Goal: Task Accomplishment & Management: Use online tool/utility

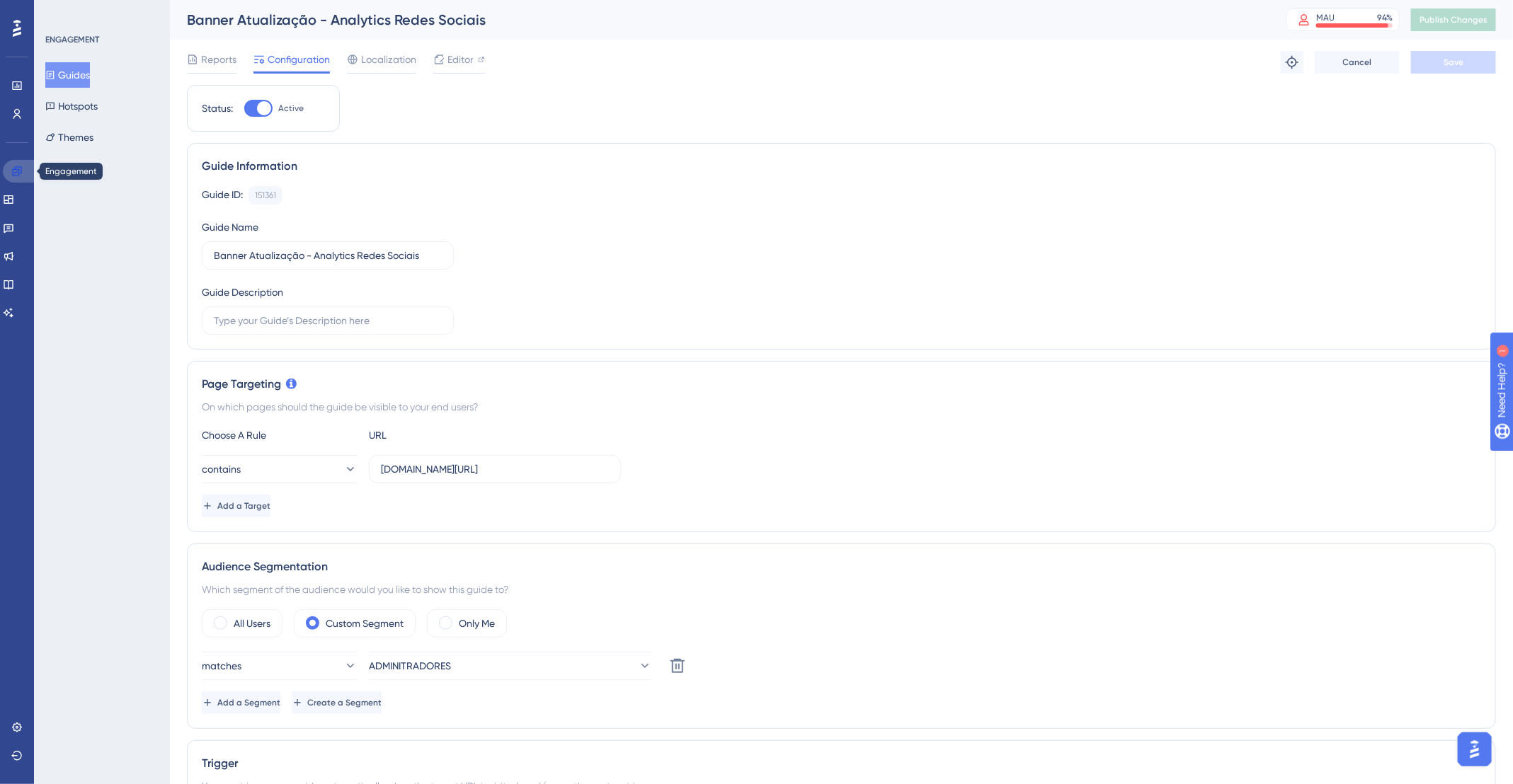
click at [20, 168] on icon at bounding box center [16, 171] width 11 height 11
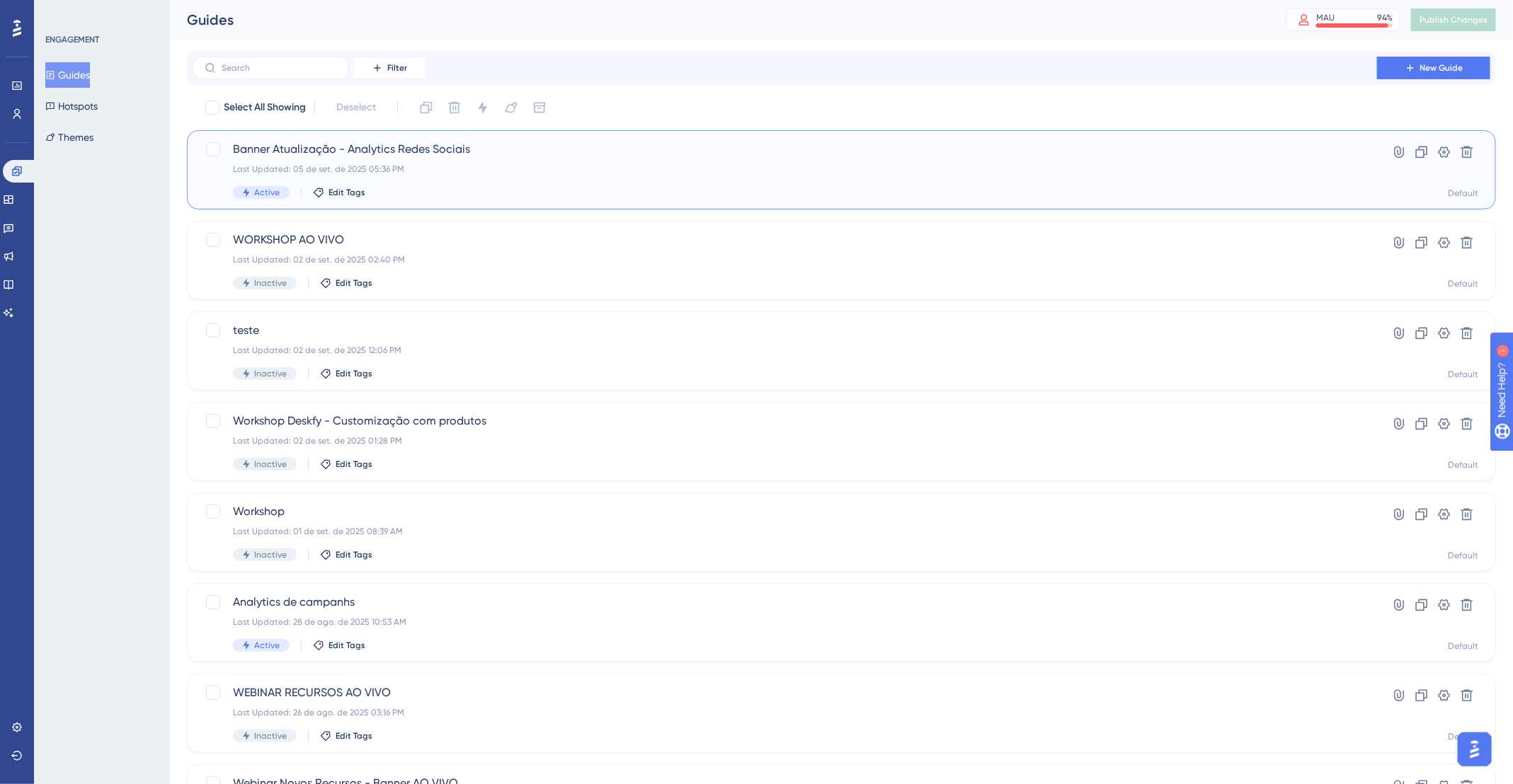
click at [510, 184] on div "Banner Atualização - Analytics Redes Sociais Last Updated: 05 de set. de 2025 0…" at bounding box center [785, 169] width 1104 height 58
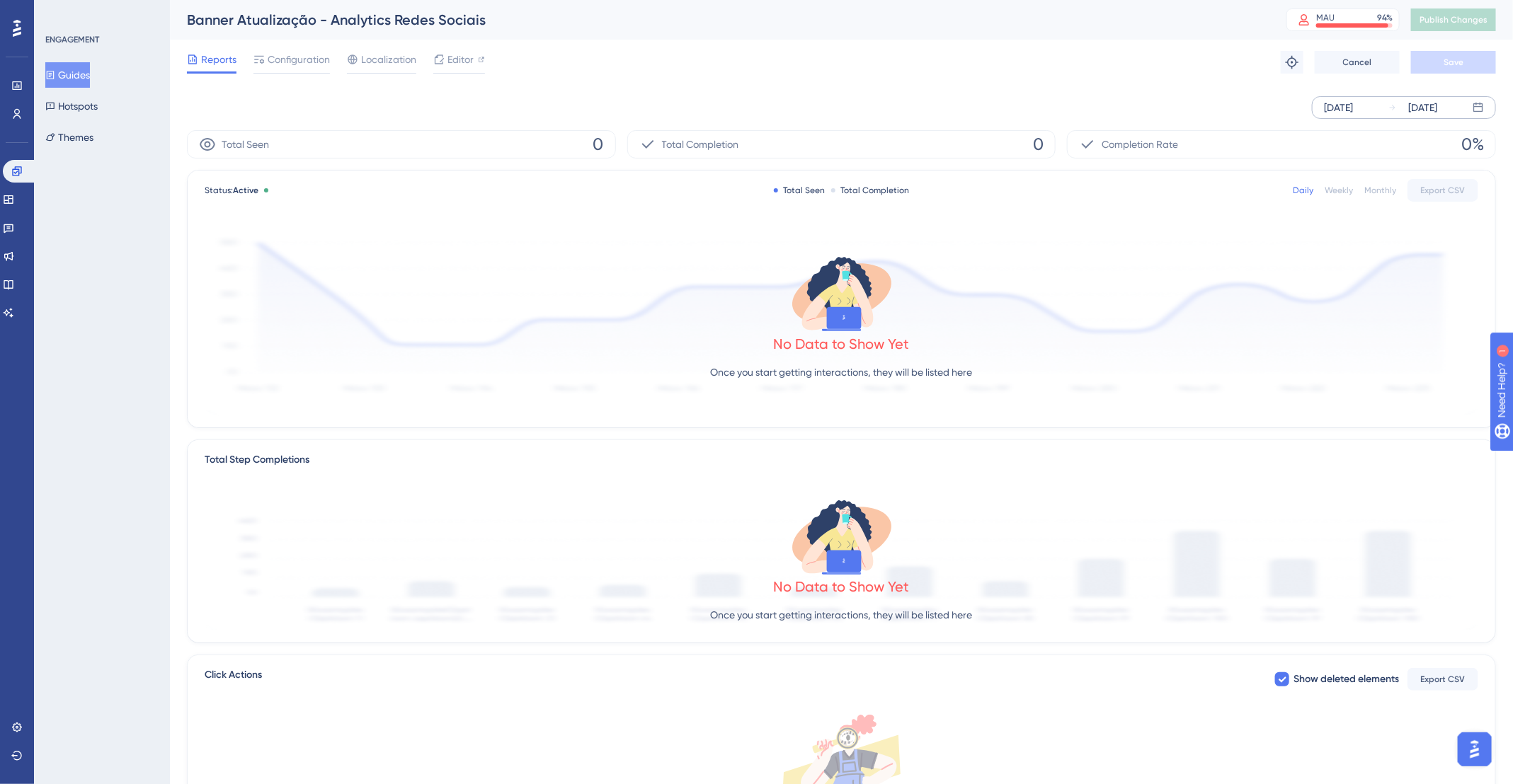
click at [1389, 109] on icon at bounding box center [1393, 108] width 9 height 9
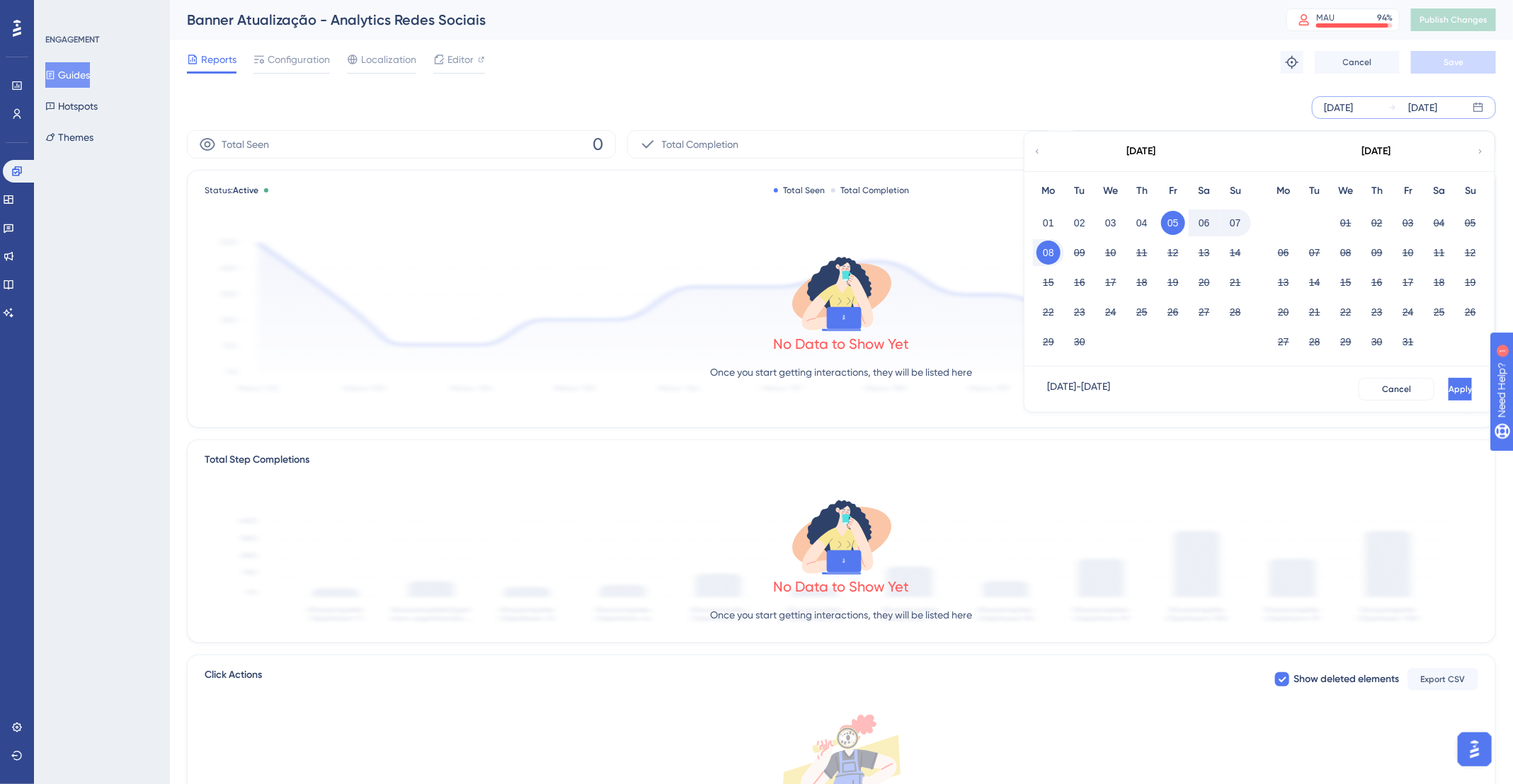
click at [879, 116] on div "[DATE] [DATE] [DATE] Mo Tu We Th Fr Sa Su 01 02 03 04 05 06 07 08 09 10 11 12 1…" at bounding box center [842, 108] width 1309 height 22
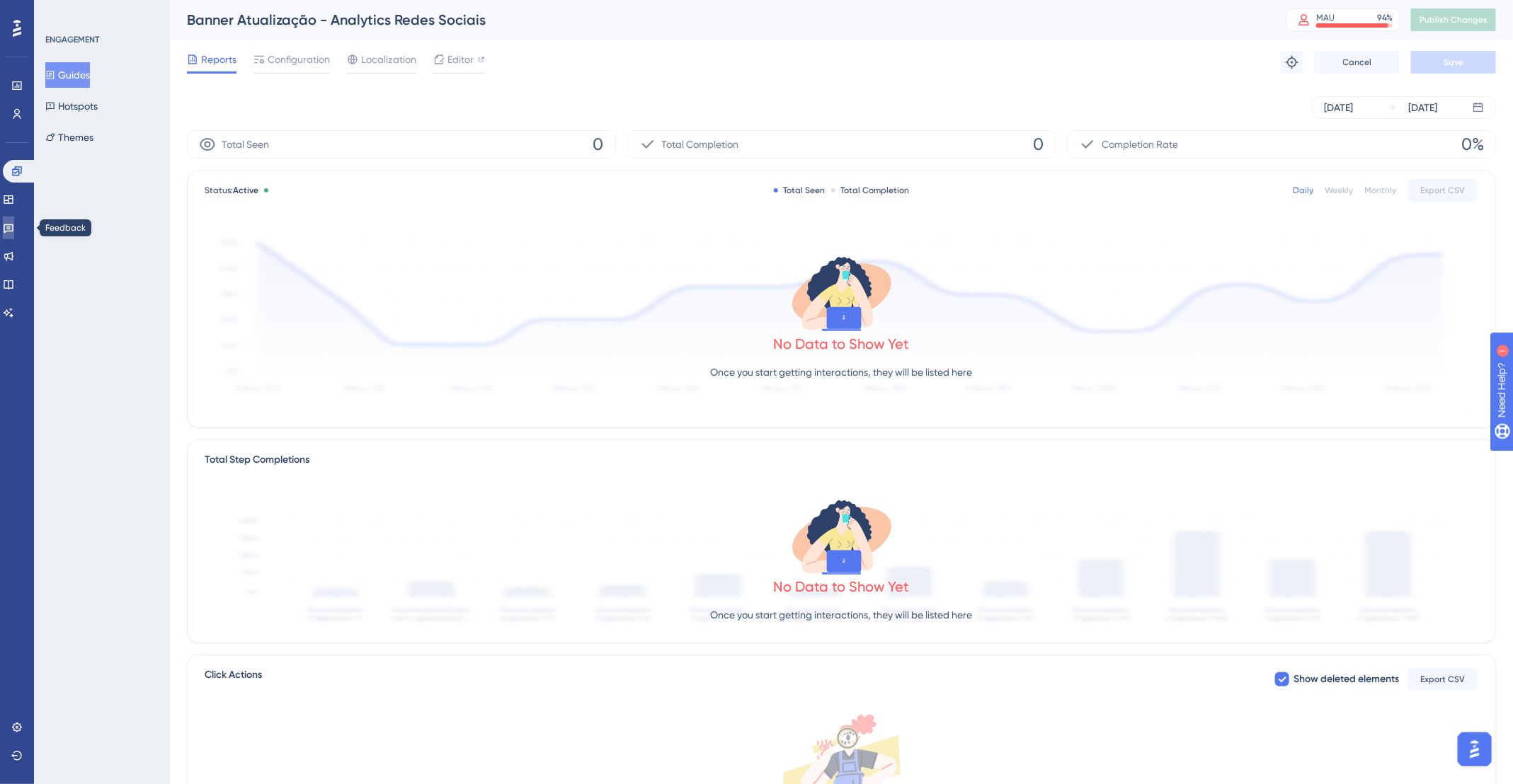
click at [14, 232] on link at bounding box center [8, 228] width 11 height 22
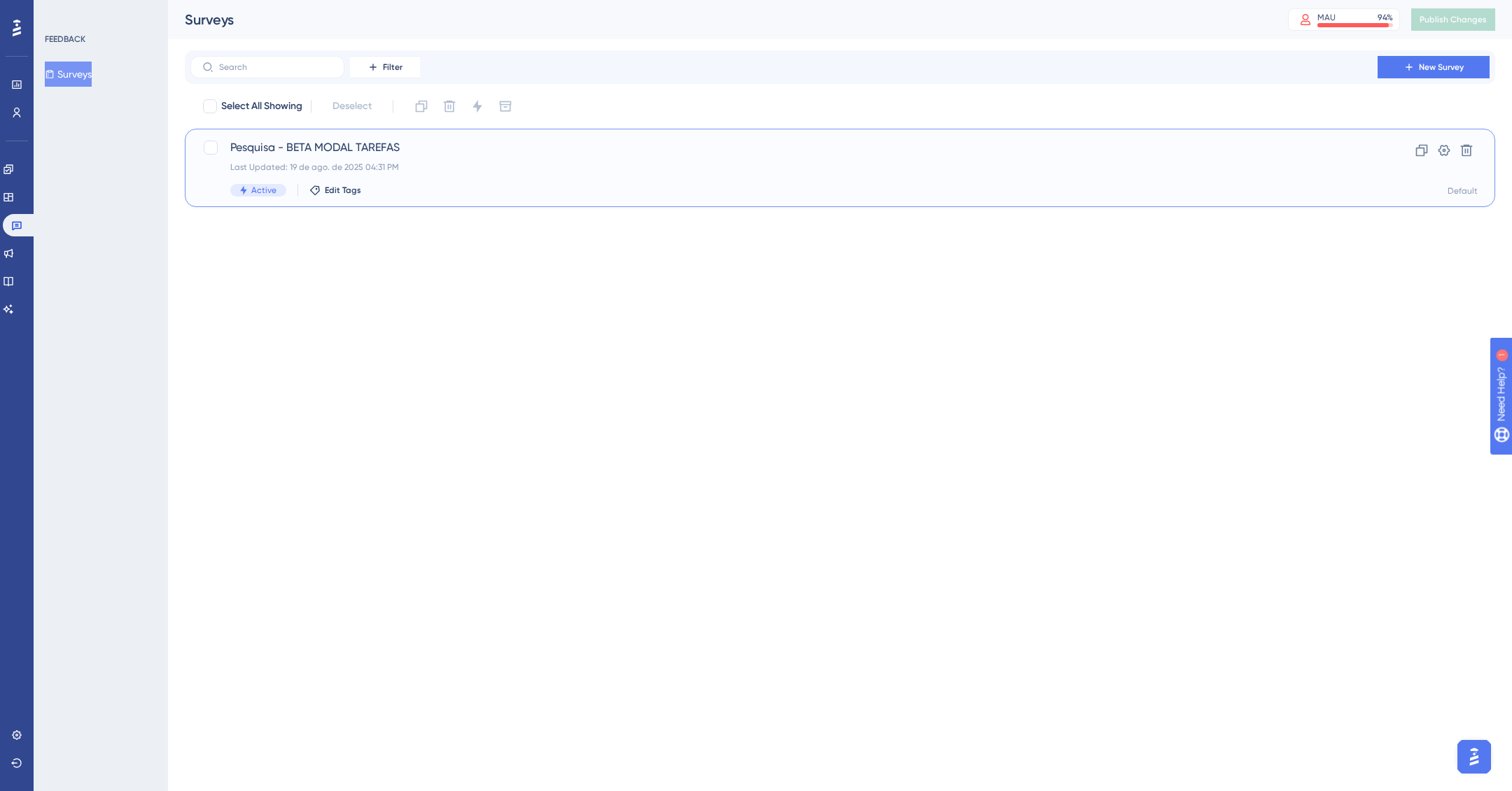
click at [453, 153] on span "Pesquisa - BETA MODAL TAREFAS" at bounding box center [784, 147] width 1108 height 17
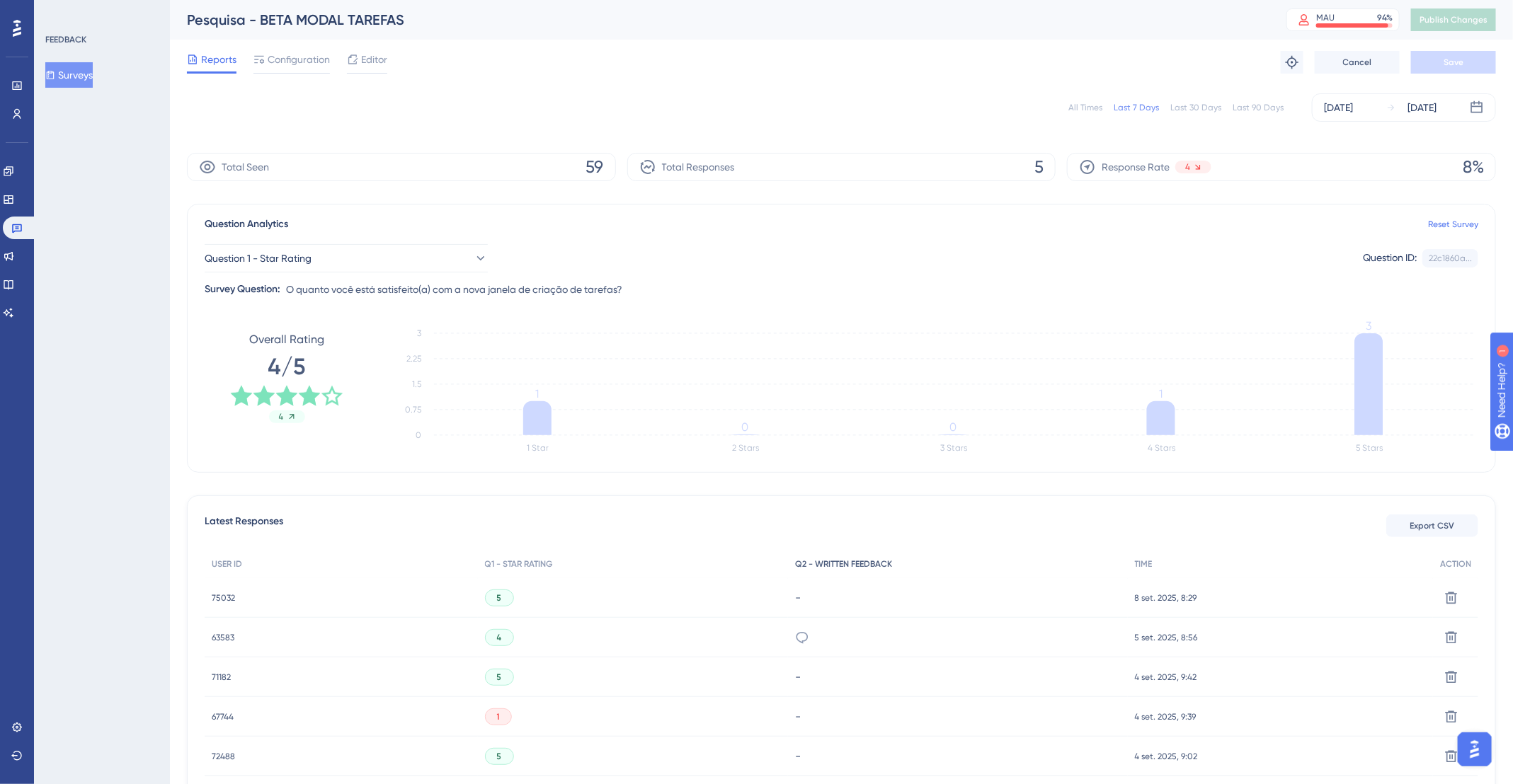
click at [1055, 568] on div "Q2 - WRITTEN FEEDBACK" at bounding box center [958, 565] width 340 height 29
click at [1077, 110] on div "All Times" at bounding box center [1085, 107] width 34 height 11
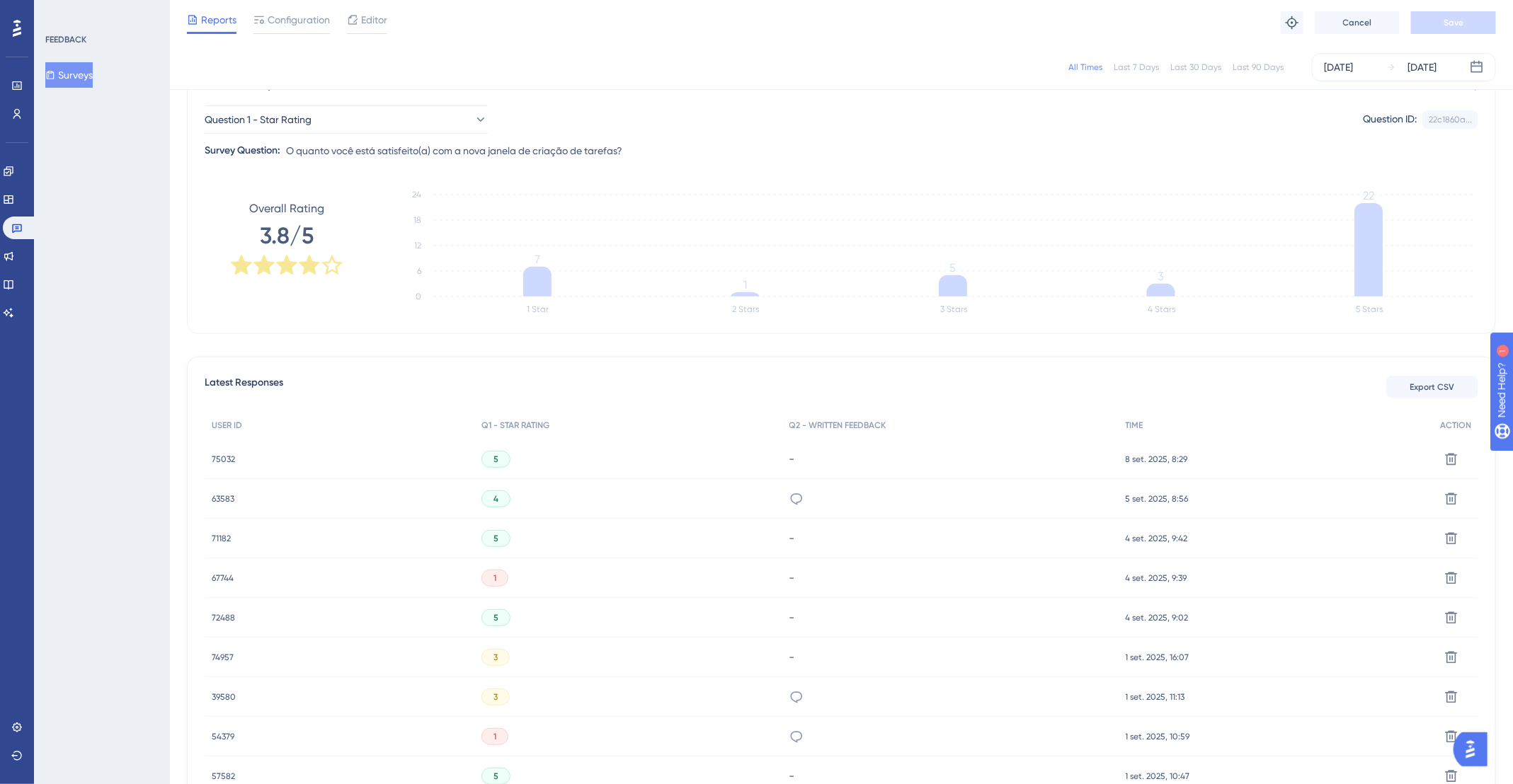
scroll to position [125, 0]
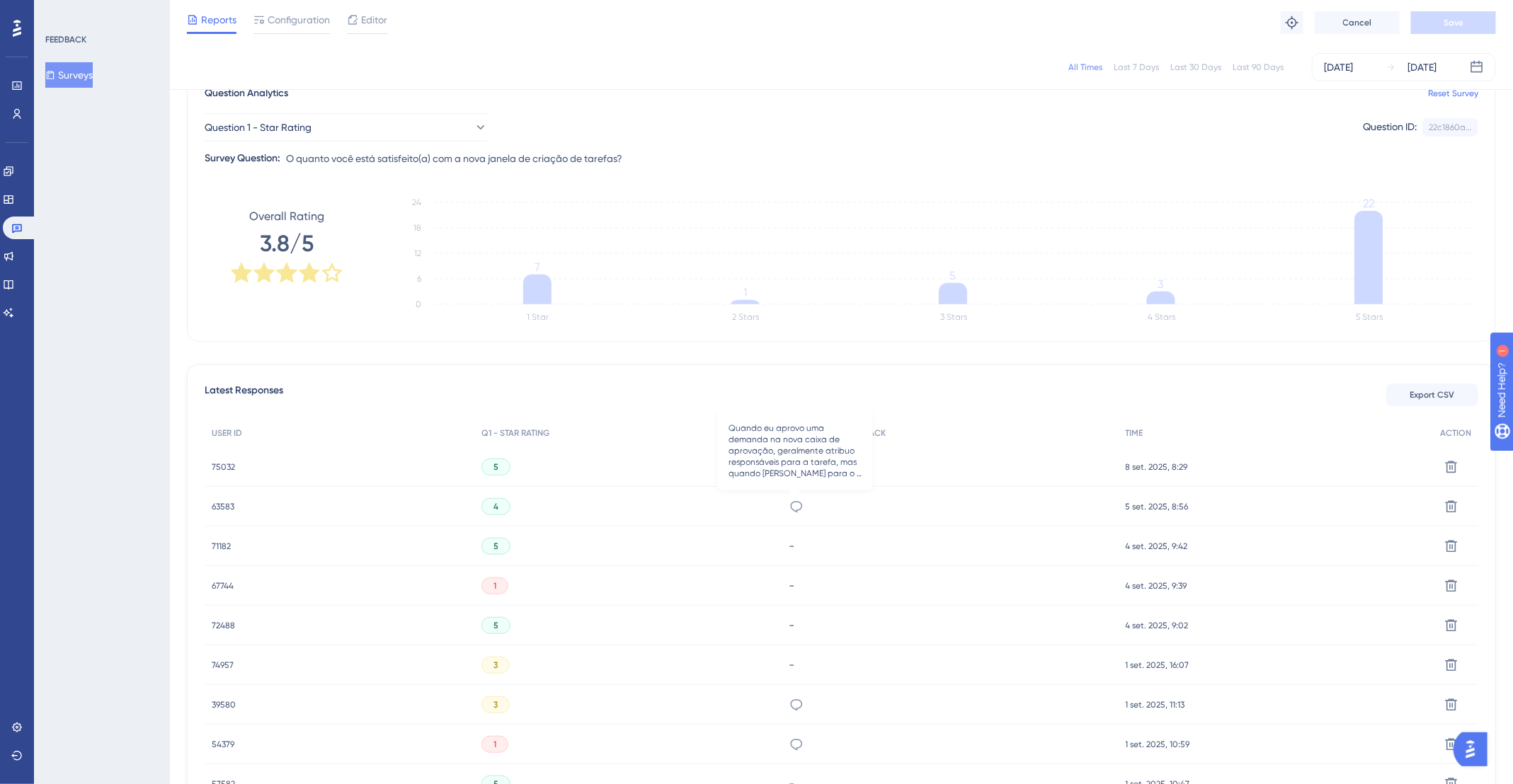
click at [802, 499] on div "Quando eu aprovo uma demanda na nova caixa de aprovação, geralmente atribuo res…" at bounding box center [951, 507] width 336 height 40
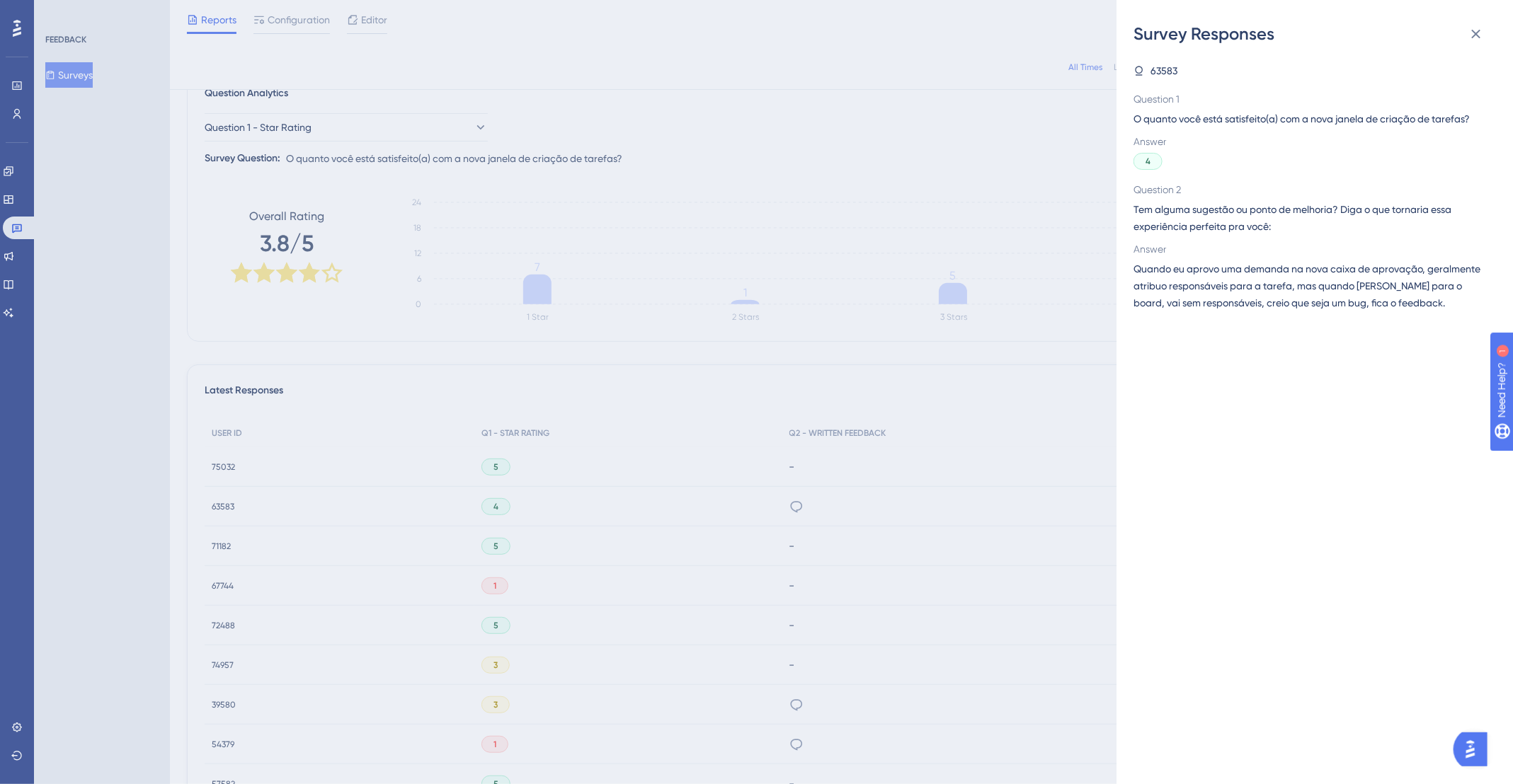
click at [1357, 291] on span "Quando eu aprovo uma demanda na nova caixa de aprovação, geralmente atribuo res…" at bounding box center [1309, 285] width 351 height 51
click at [1484, 36] on icon at bounding box center [1477, 34] width 17 height 17
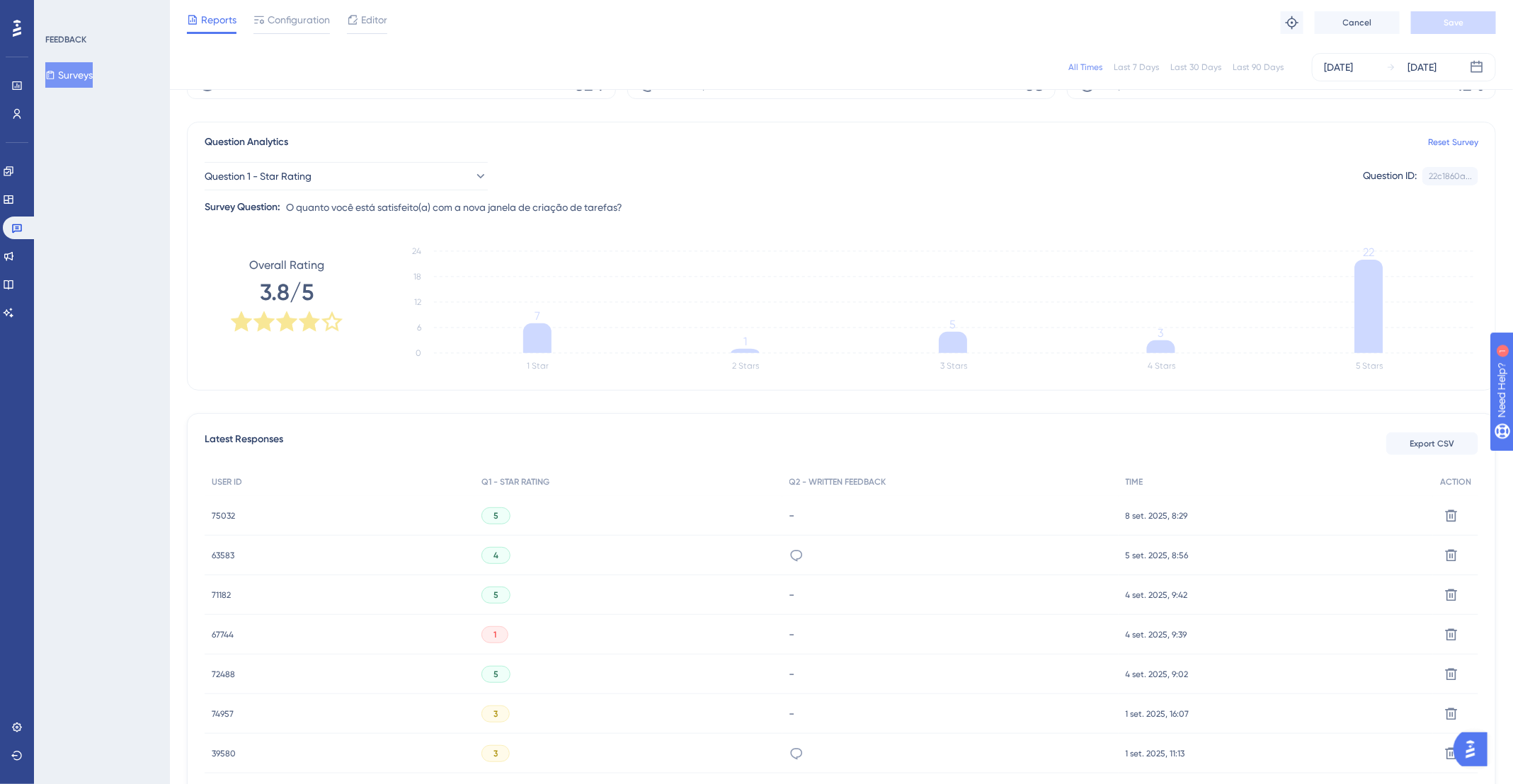
scroll to position [0, 0]
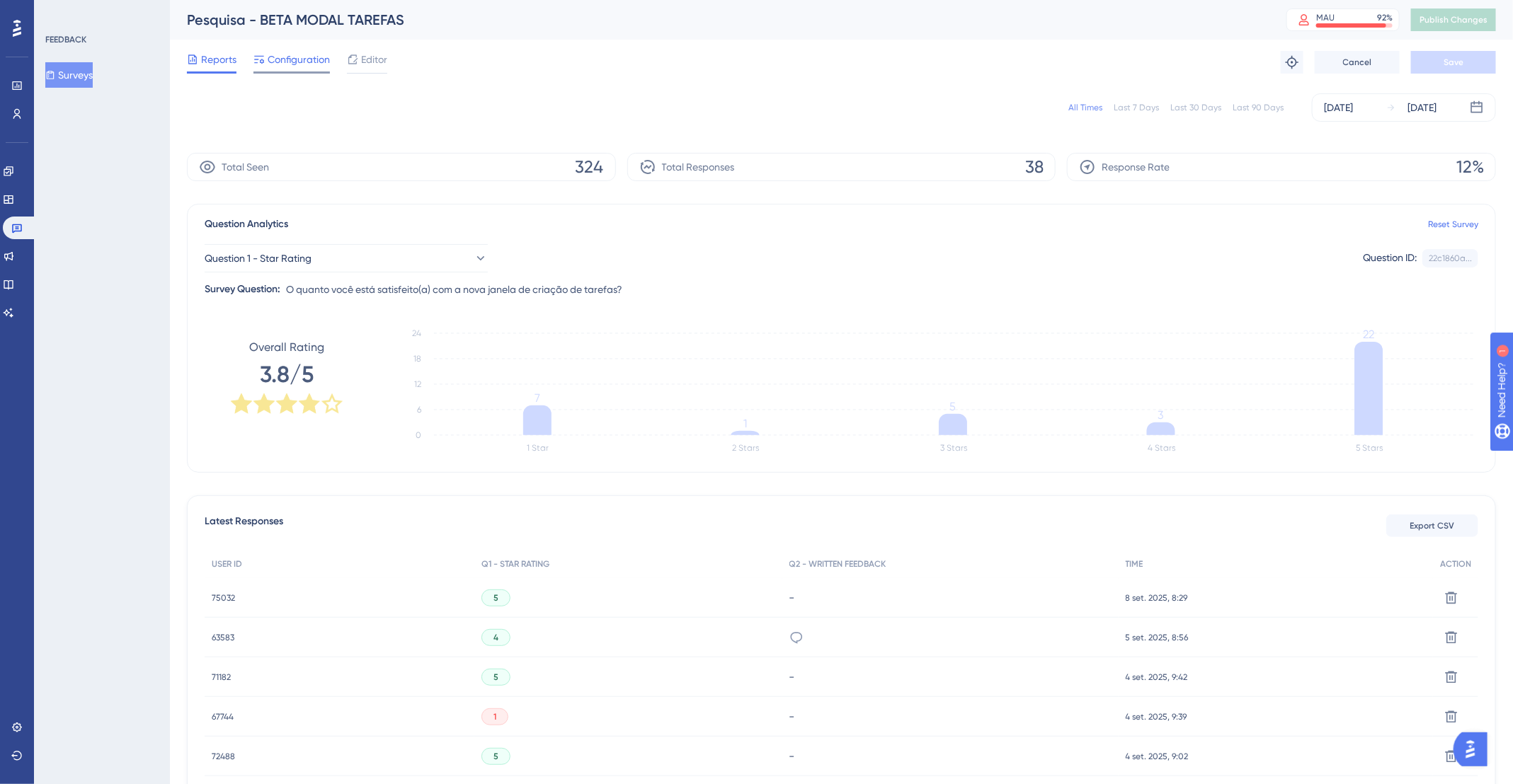
click at [306, 57] on span "Configuration" at bounding box center [298, 60] width 62 height 17
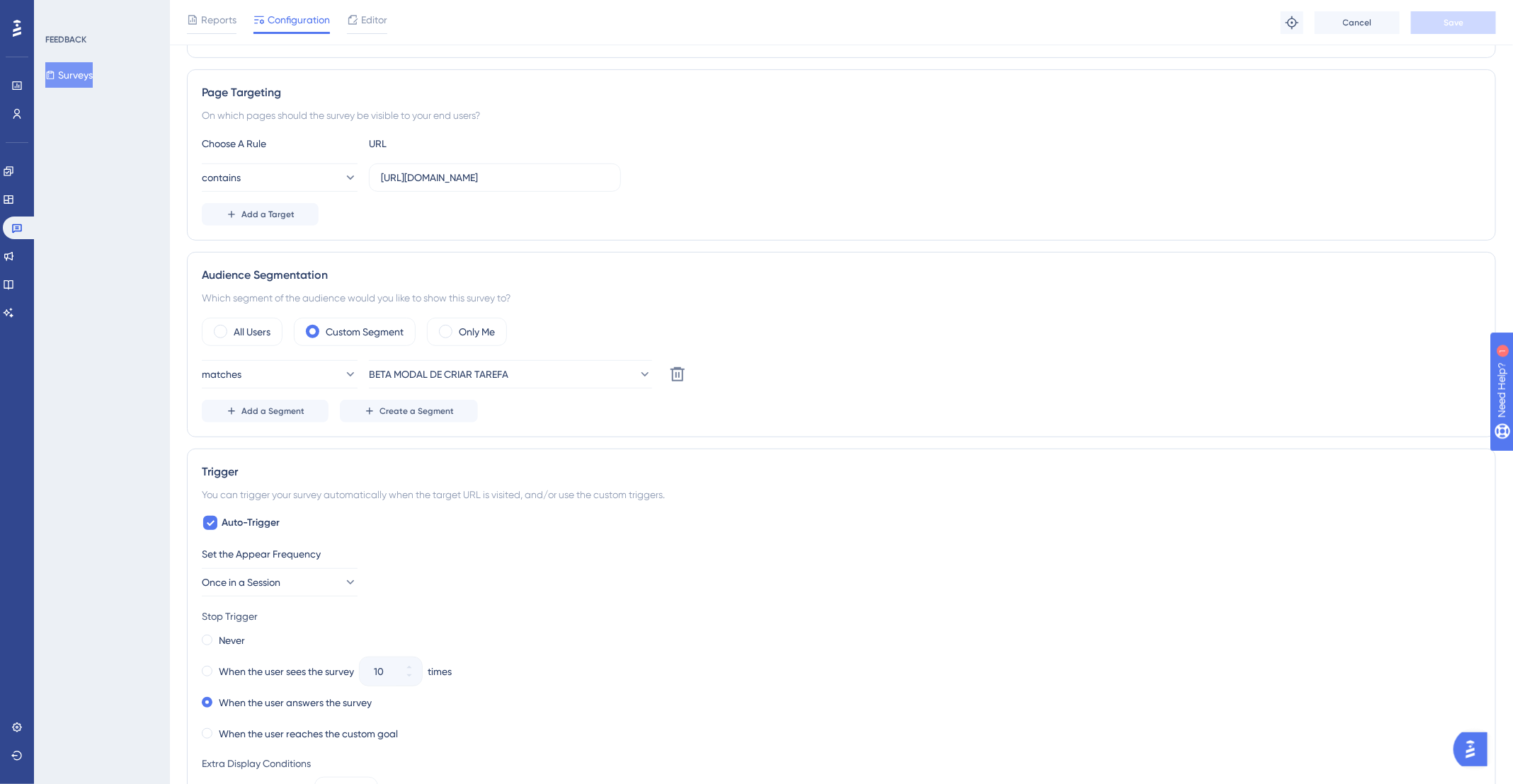
scroll to position [220, 0]
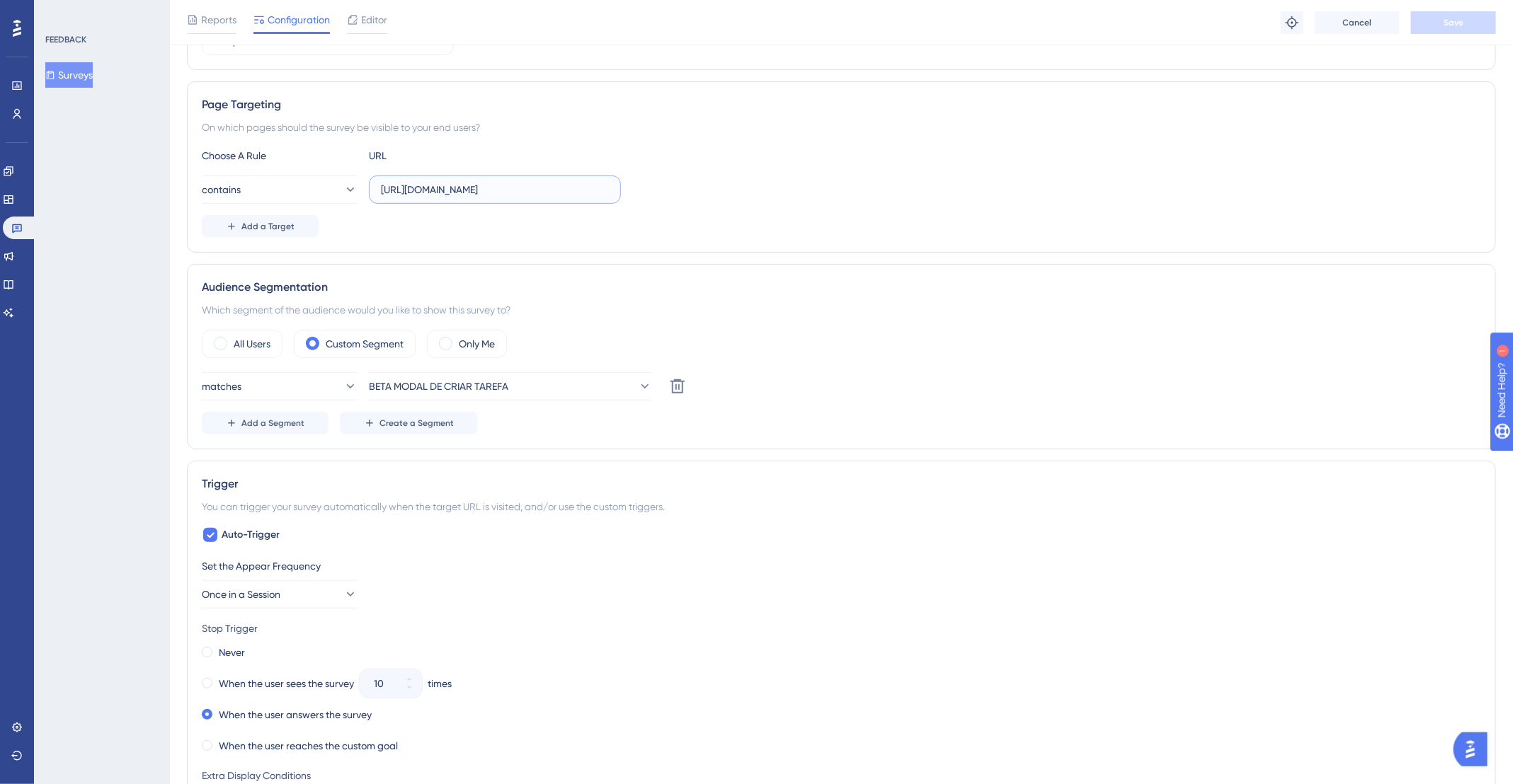
click at [444, 191] on input "https://app.deskfy.io/workflow/home" at bounding box center [495, 190] width 228 height 16
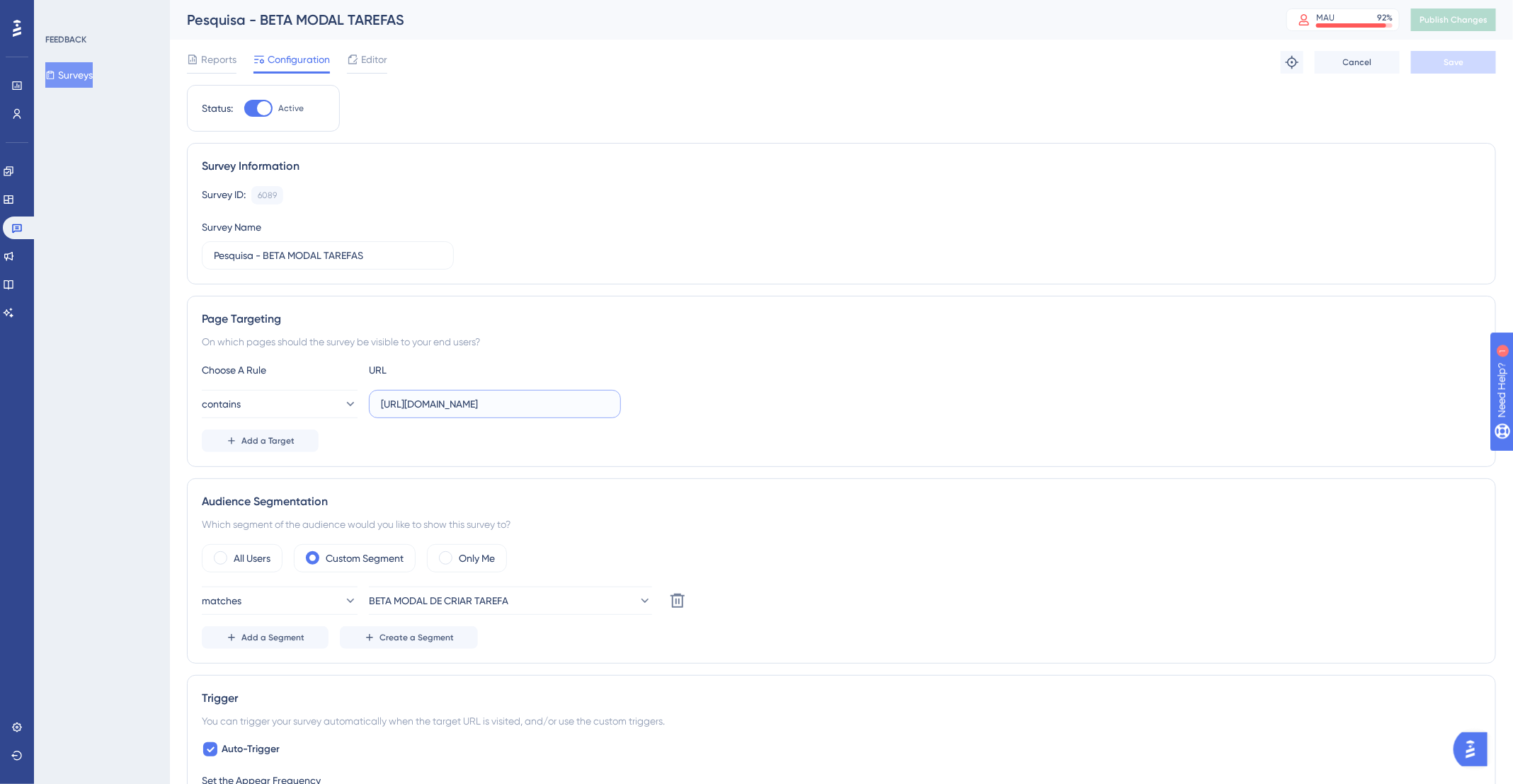
scroll to position [0, 0]
click at [556, 397] on input "https://app.deskfy.io/workflow/home" at bounding box center [495, 405] width 228 height 16
click at [567, 401] on input "https://app.deskfy.io/workflow/home" at bounding box center [495, 405] width 228 height 16
click at [554, 403] on input "https://app.deskfy.io/workflow/home" at bounding box center [495, 405] width 228 height 16
click at [437, 410] on input "https://app.deskfy.io/workflow/home" at bounding box center [495, 405] width 228 height 16
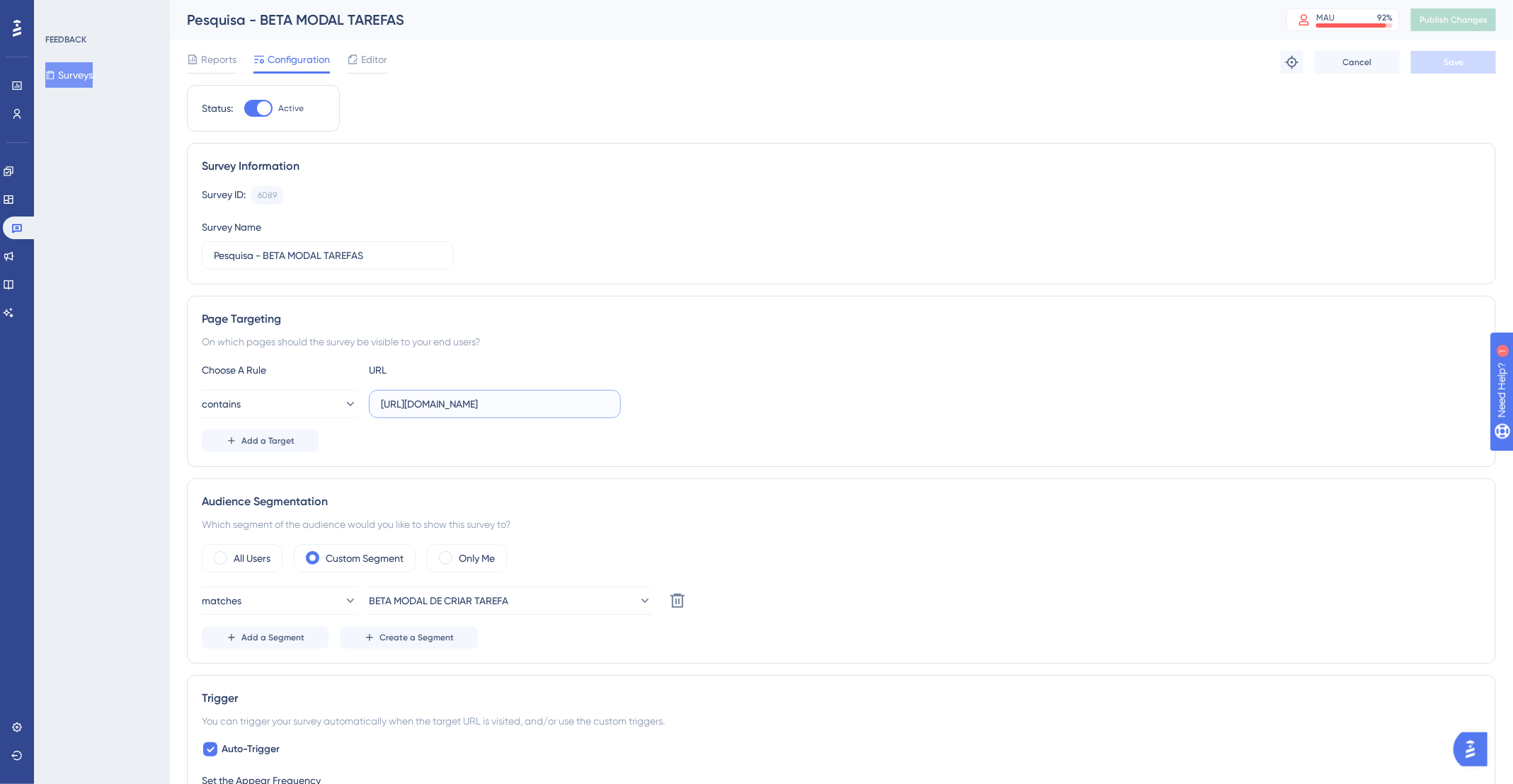
click at [437, 410] on input "https://app.deskfy.io/workflow/home" at bounding box center [495, 405] width 228 height 16
paste input "deskfy.io/workflow/kanban?board="
type input "deskfy.io/workflow/kanban?board="
click at [1456, 70] on button "Save" at bounding box center [1453, 62] width 85 height 22
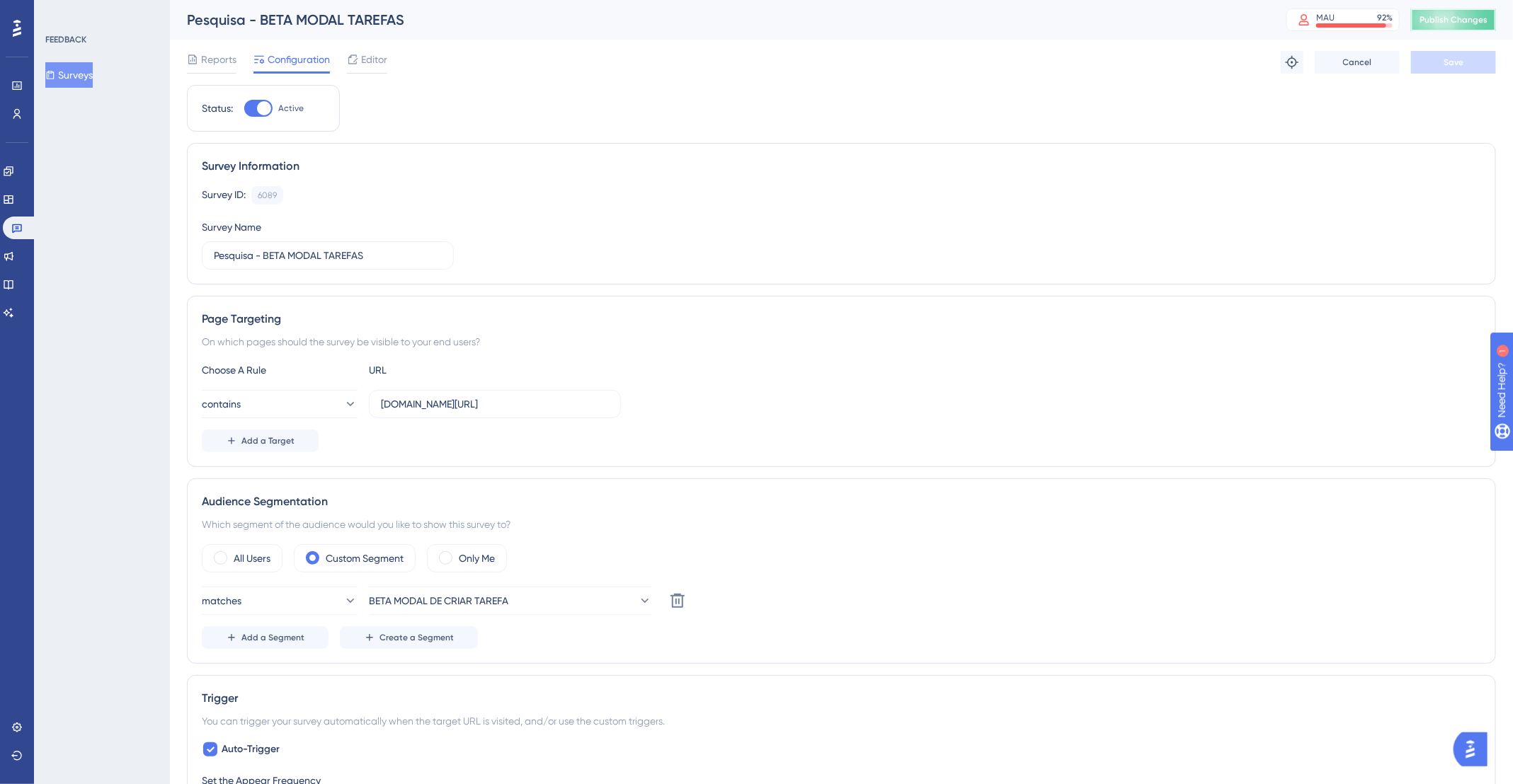
click at [1488, 25] on span "Publish Changes" at bounding box center [1453, 19] width 68 height 11
